Goal: Check status: Check status

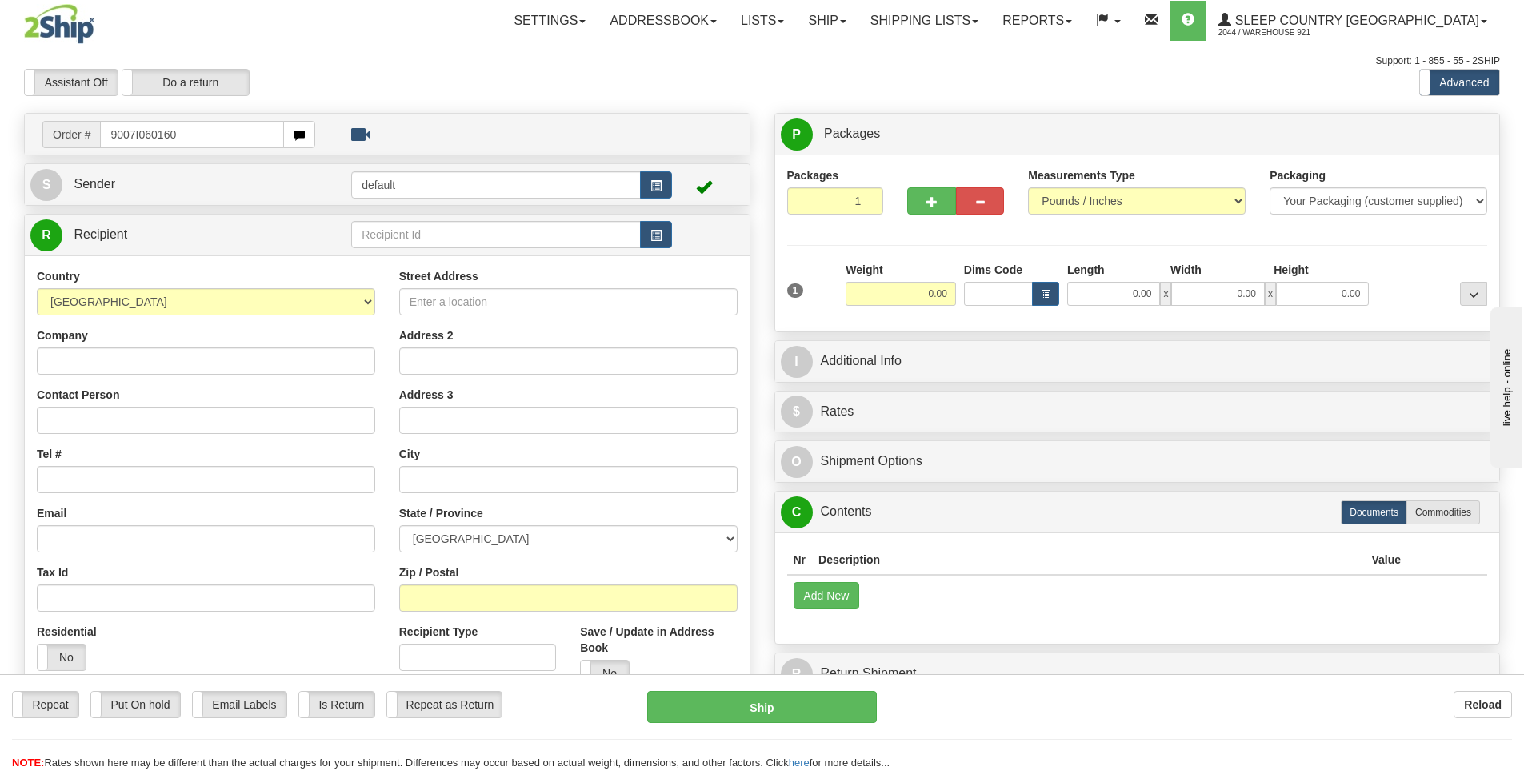
type input "9007I060160"
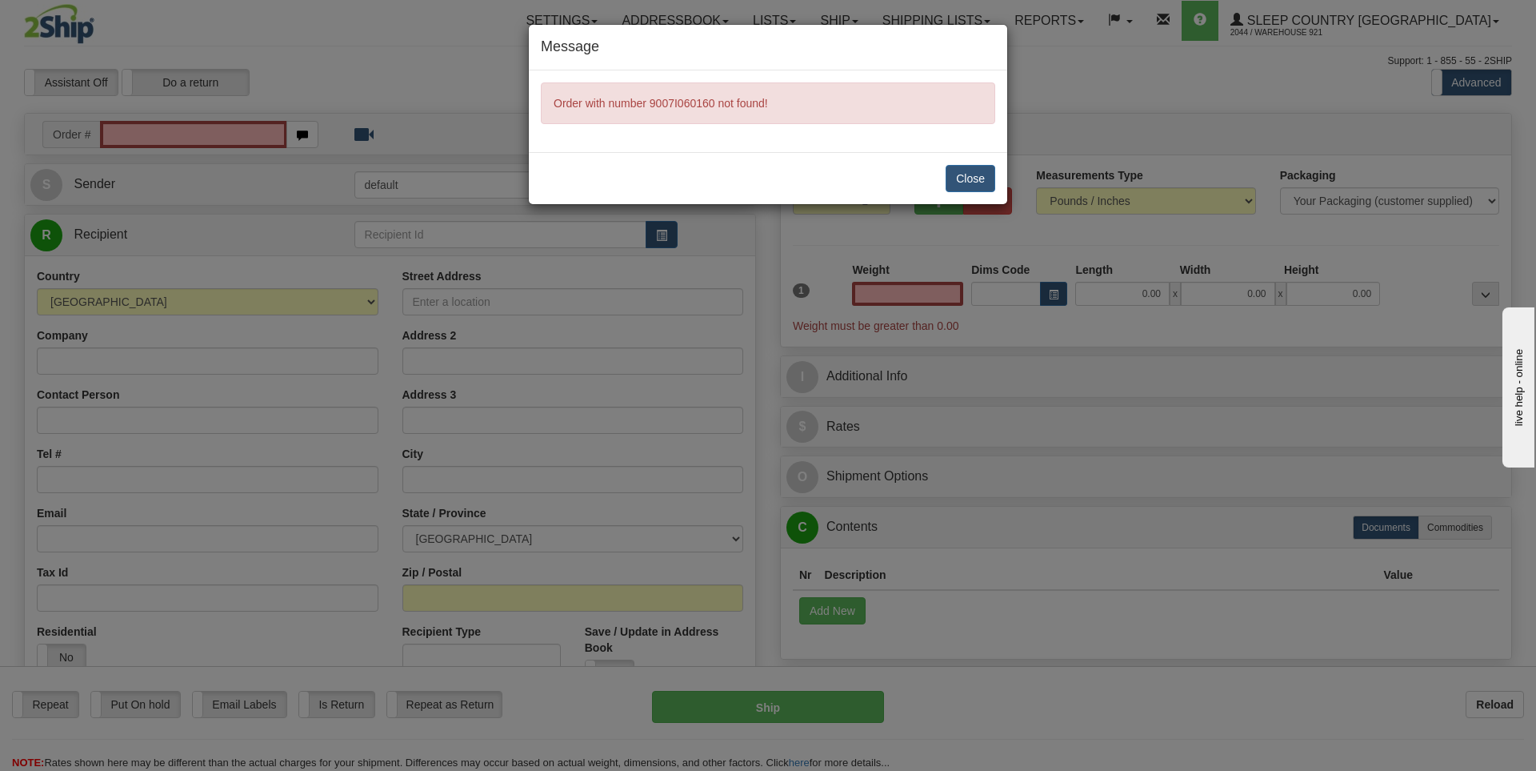
type input "0.00"
click at [975, 181] on button "Close" at bounding box center [971, 178] width 50 height 27
